Goal: Transaction & Acquisition: Purchase product/service

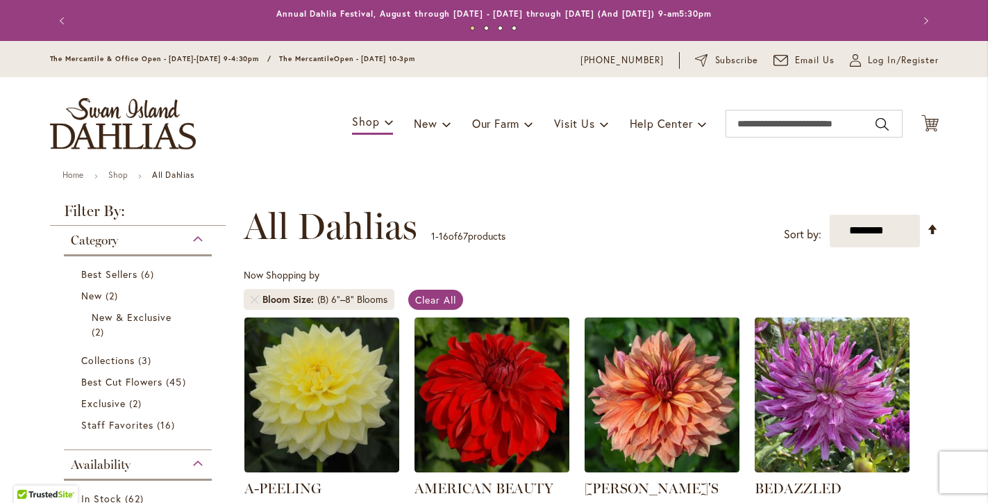
click at [673, 299] on div "Now Shopping by Bloom Size (B) 6"–8" Blooms Clear All" at bounding box center [591, 292] width 695 height 49
click at [127, 60] on span "The Mercantile & Office Open - [DATE]-[DATE] 9-4:30pm / The Mercantile" at bounding box center [192, 58] width 285 height 9
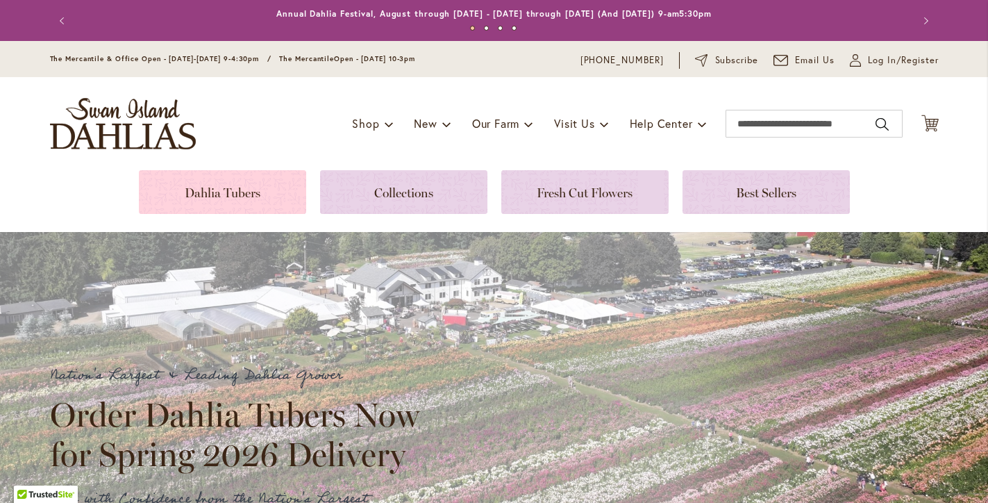
click at [253, 190] on link at bounding box center [222, 192] width 167 height 44
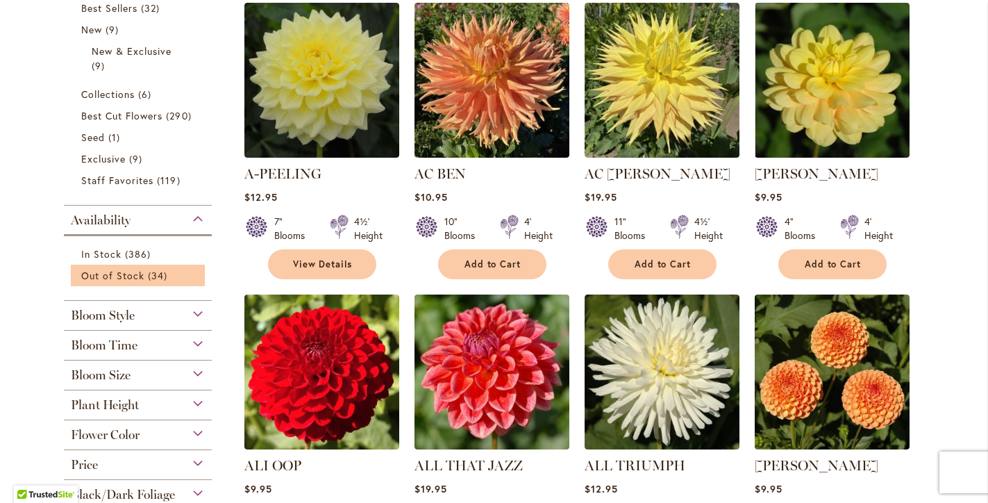
scroll to position [345, 0]
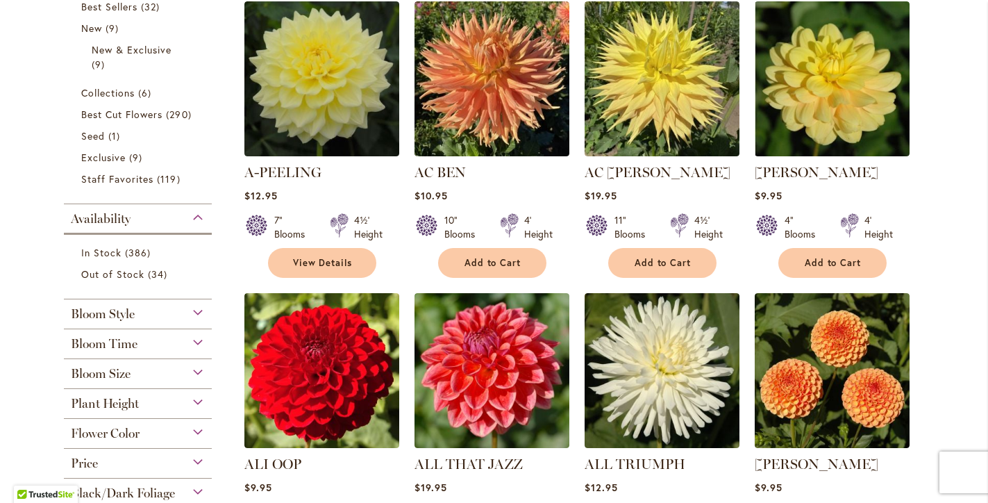
click at [201, 372] on div "Bloom Size" at bounding box center [138, 370] width 149 height 22
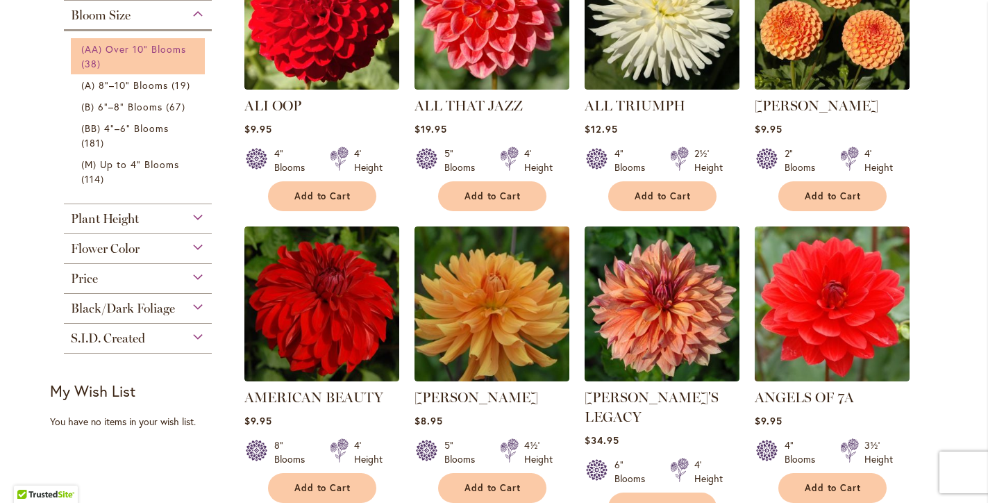
click at [144, 47] on span "(AA) Over 10" Blooms" at bounding box center [134, 48] width 106 height 13
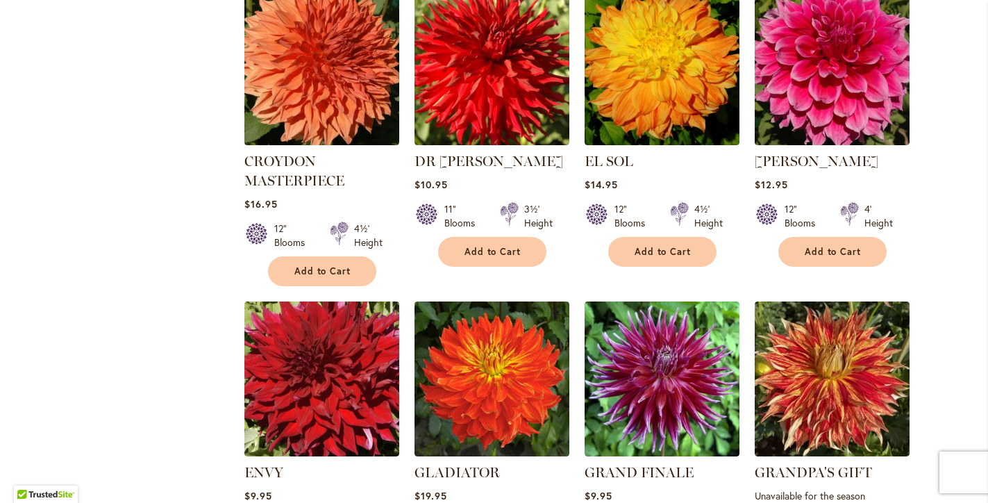
scroll to position [936, 0]
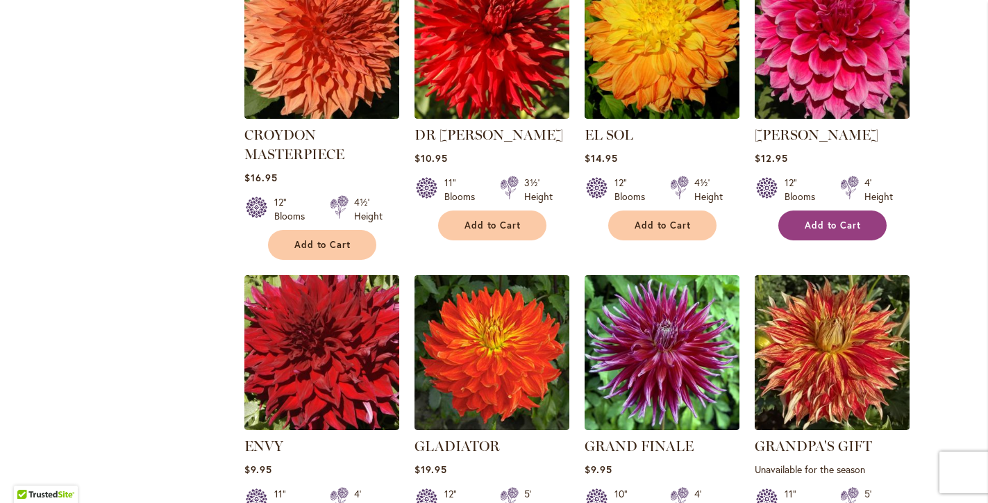
click at [837, 225] on span "Add to Cart" at bounding box center [832, 225] width 57 height 12
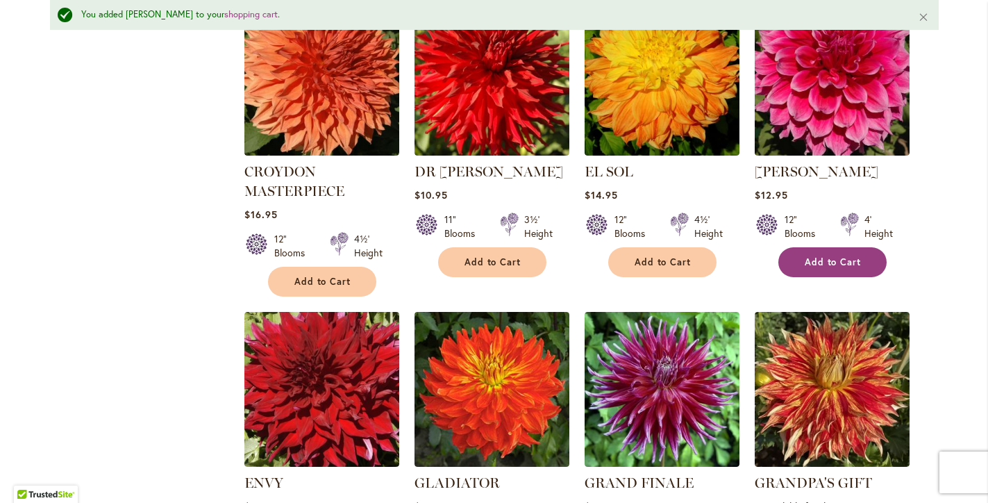
click at [834, 269] on button "Add to Cart" at bounding box center [832, 262] width 108 height 30
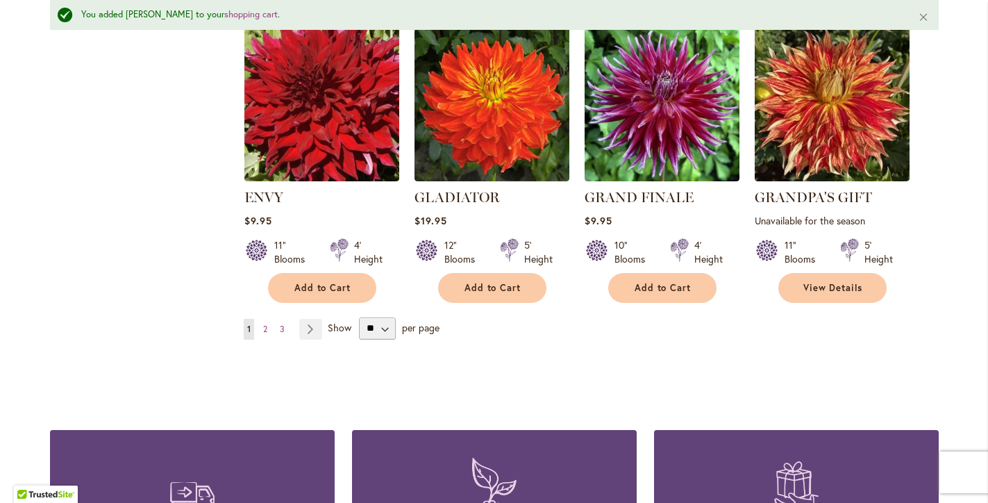
scroll to position [1263, 0]
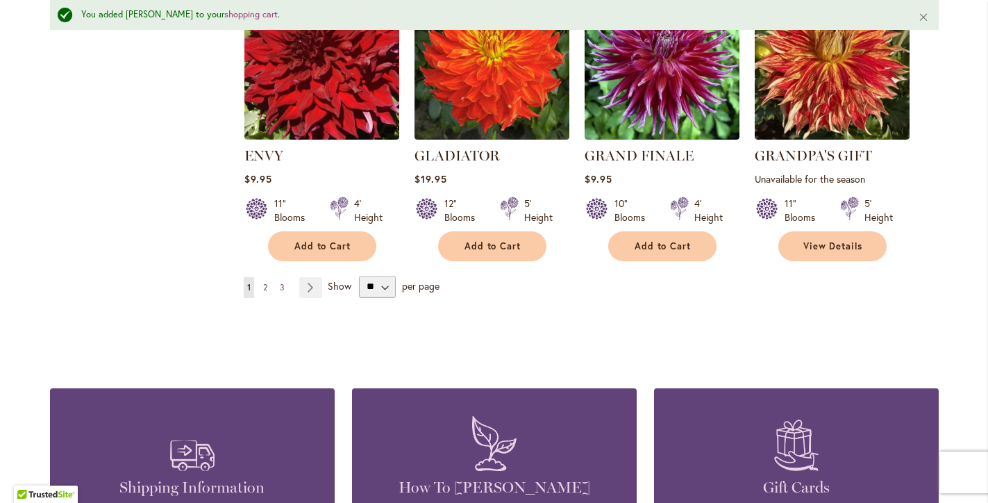
click at [264, 284] on span "2" at bounding box center [265, 287] width 4 height 10
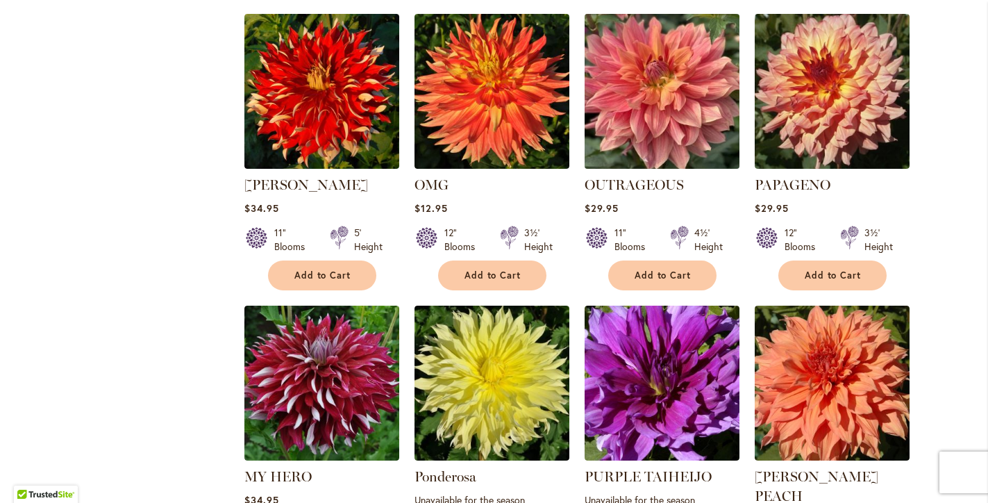
scroll to position [1015, 0]
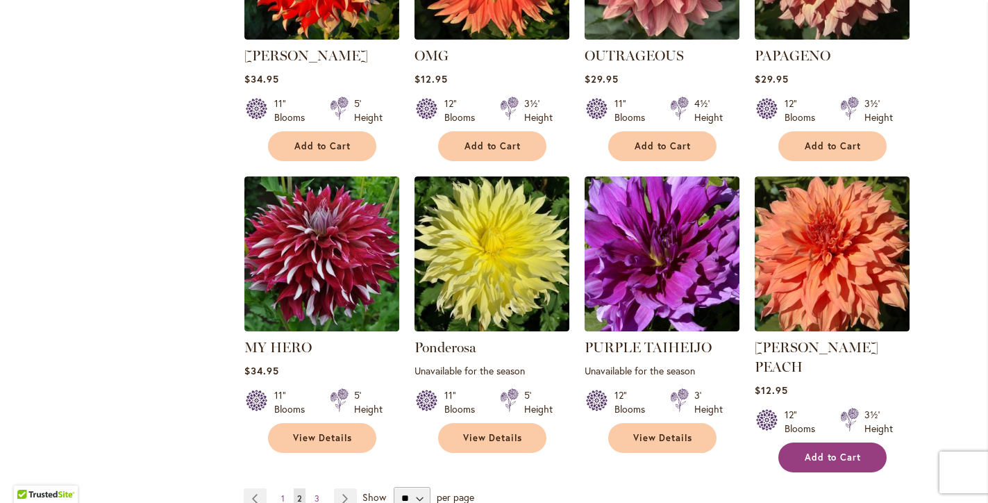
click at [823, 451] on span "Add to Cart" at bounding box center [832, 457] width 57 height 12
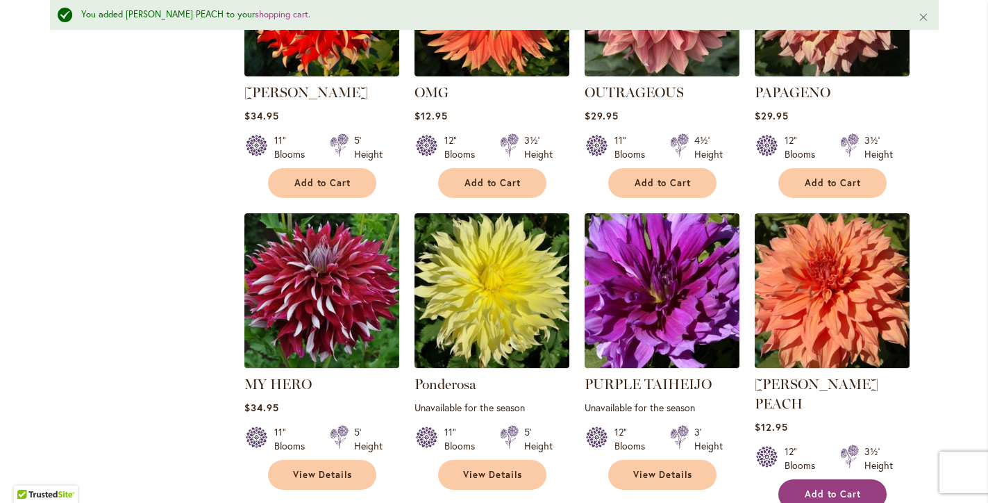
click at [827, 488] on span "Add to Cart" at bounding box center [832, 494] width 57 height 12
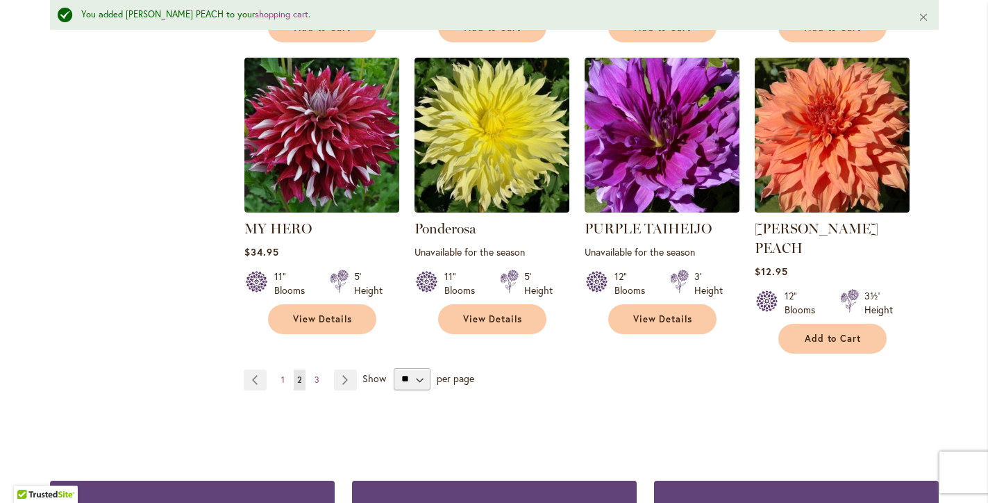
scroll to position [1180, 0]
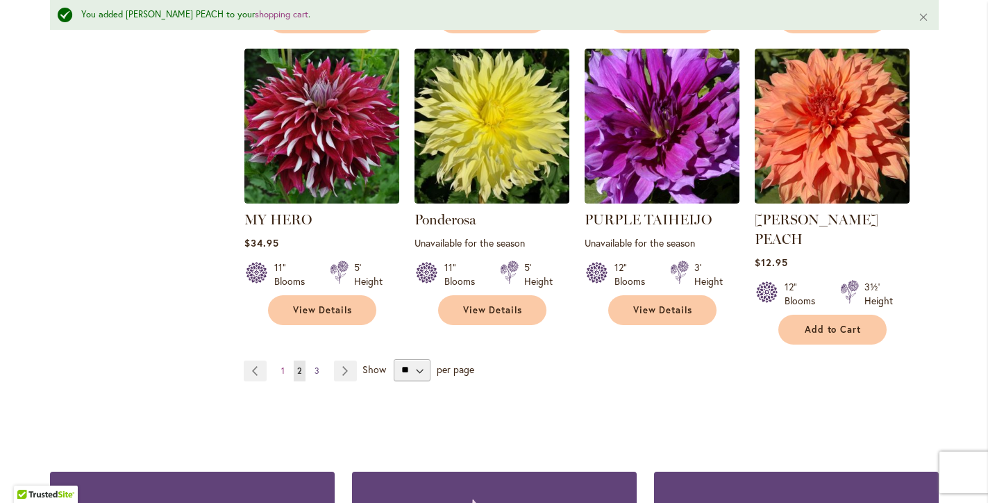
click at [317, 365] on span "3" at bounding box center [316, 370] width 5 height 10
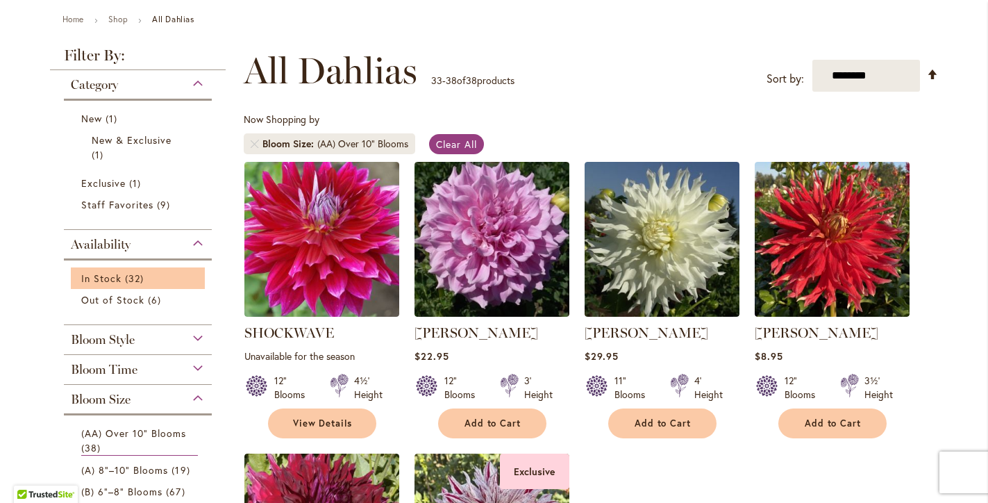
scroll to position [273, 0]
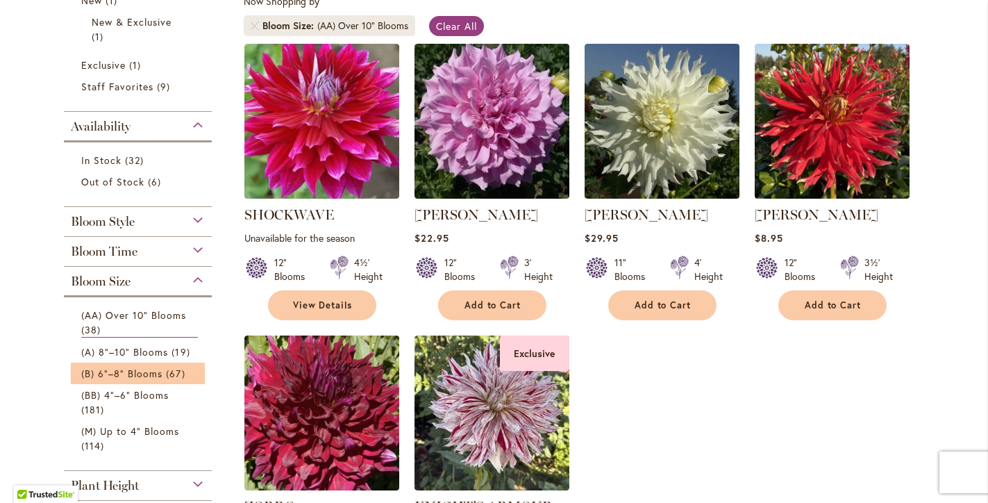
click at [154, 382] on li "(B) 6"–8" Blooms 67 items" at bounding box center [138, 373] width 135 height 22
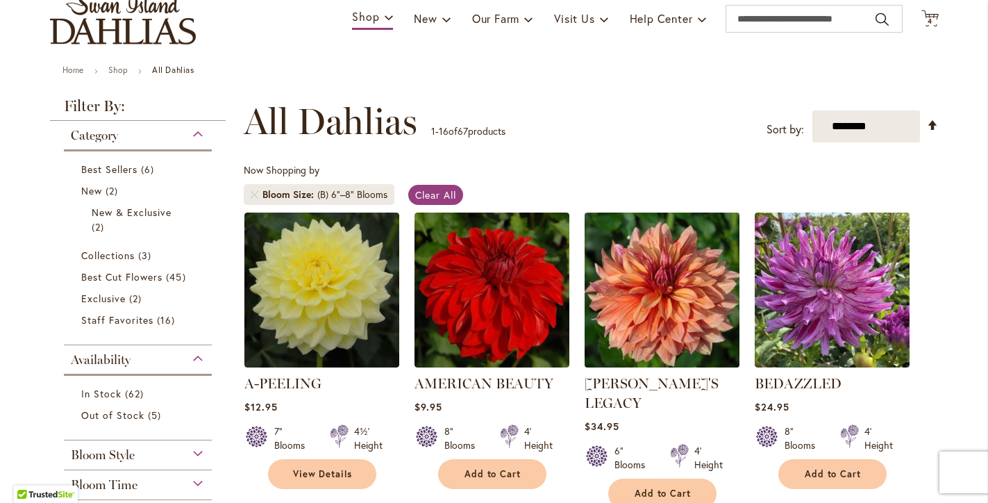
scroll to position [112, 0]
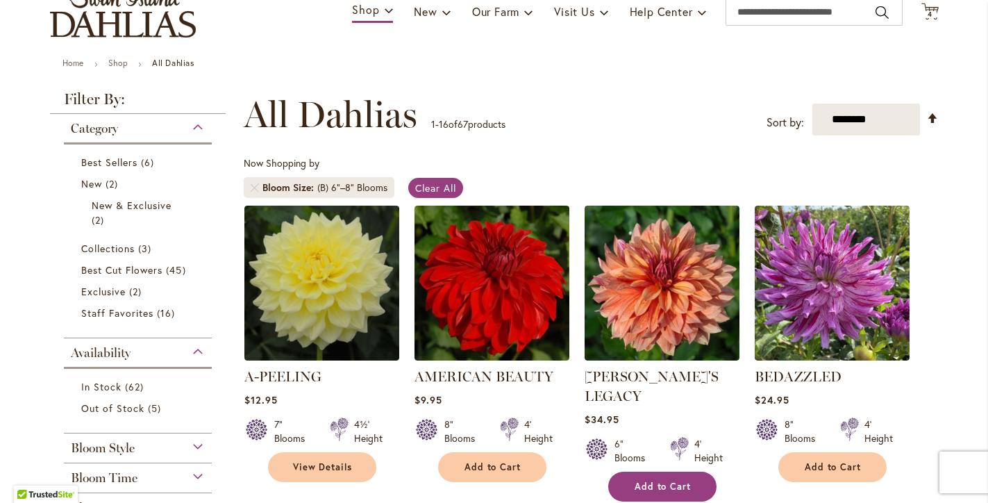
click at [666, 480] on span "Add to Cart" at bounding box center [662, 486] width 57 height 12
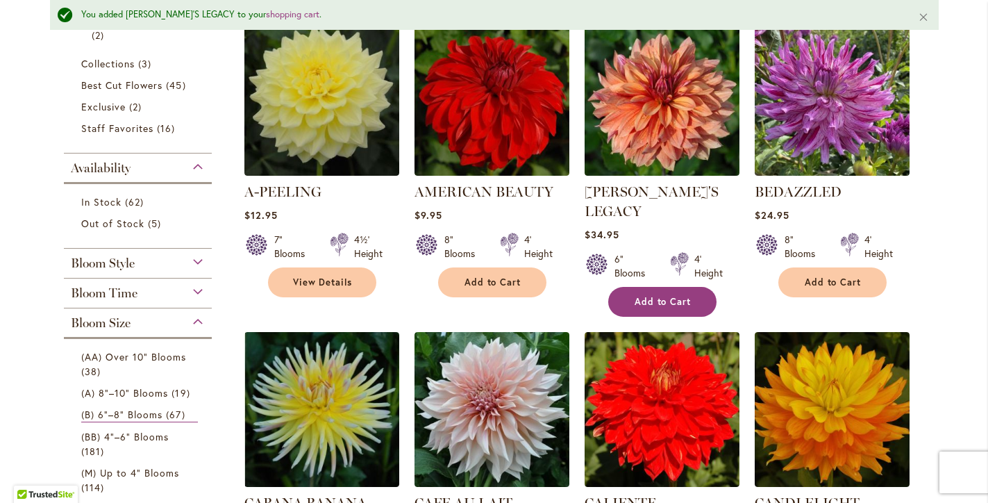
scroll to position [425, 0]
